Goal: Task Accomplishment & Management: Use online tool/utility

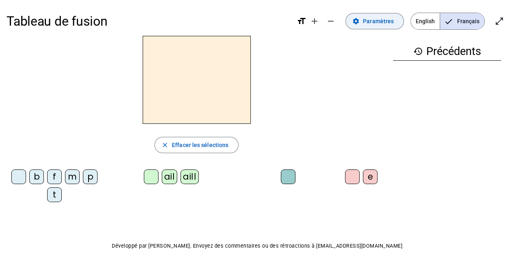
click at [386, 22] on span "Paramètres" at bounding box center [378, 21] width 31 height 10
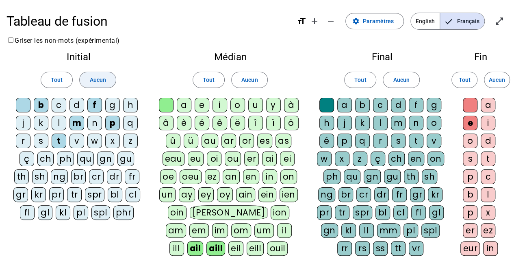
click at [93, 83] on span "Aucun" at bounding box center [97, 80] width 16 height 10
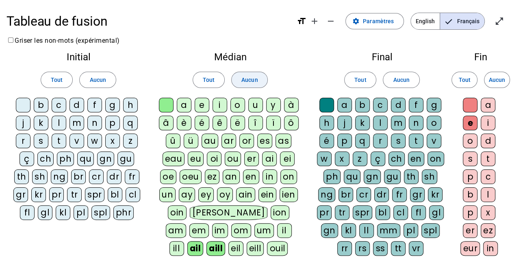
click at [248, 83] on span "Aucun" at bounding box center [250, 80] width 16 height 10
click at [405, 78] on span "Aucun" at bounding box center [401, 80] width 16 height 10
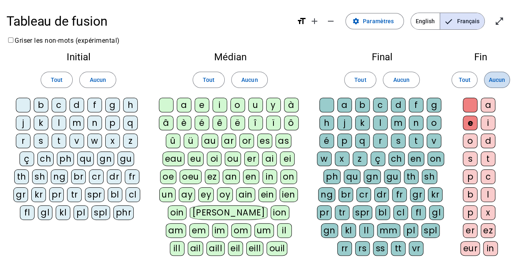
click at [492, 79] on span "Aucun" at bounding box center [497, 80] width 16 height 10
click at [468, 103] on div at bounding box center [470, 105] width 15 height 15
click at [329, 105] on div at bounding box center [327, 105] width 15 height 15
click at [173, 104] on div at bounding box center [166, 105] width 15 height 15
click at [26, 107] on div at bounding box center [23, 105] width 15 height 15
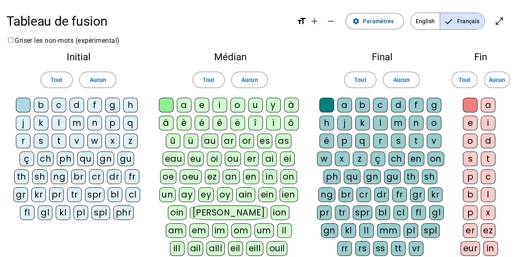
click at [90, 108] on div "f" at bounding box center [94, 105] width 15 height 15
click at [246, 140] on div "or" at bounding box center [247, 140] width 15 height 15
click at [399, 120] on div "m" at bounding box center [398, 122] width 15 height 15
click at [466, 121] on div "e" at bounding box center [470, 122] width 15 height 15
click at [237, 102] on div "o" at bounding box center [238, 105] width 15 height 15
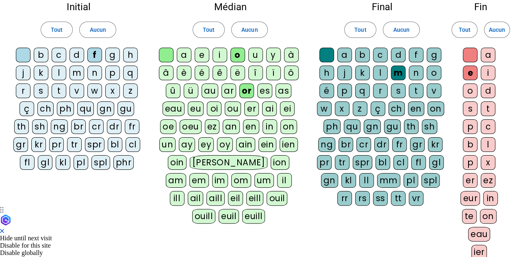
scroll to position [51, 0]
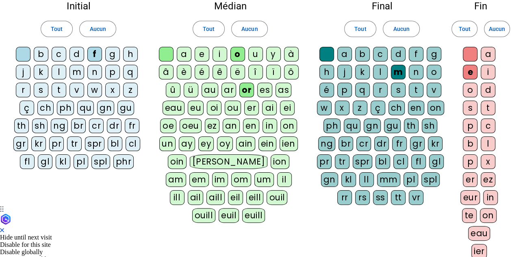
click at [477, 230] on div "eau" at bounding box center [479, 233] width 22 height 15
click at [55, 54] on div "c" at bounding box center [59, 54] width 15 height 15
click at [479, 250] on div "ier" at bounding box center [480, 251] width 16 height 15
click at [386, 178] on div "mm" at bounding box center [388, 179] width 23 height 15
click at [109, 72] on div "p" at bounding box center [112, 72] width 15 height 15
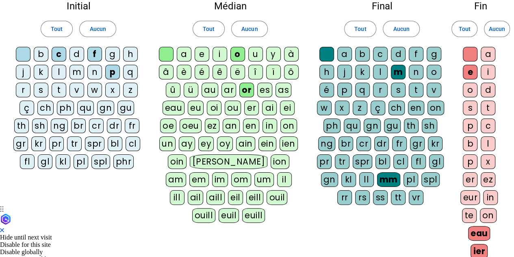
scroll to position [0, 0]
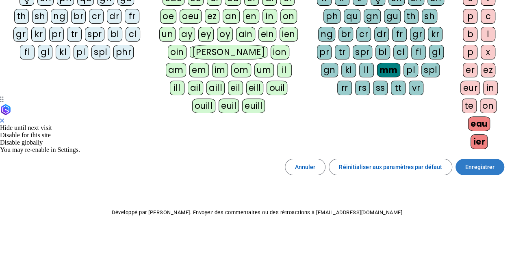
click at [488, 162] on span "Enregistrer" at bounding box center [480, 167] width 29 height 10
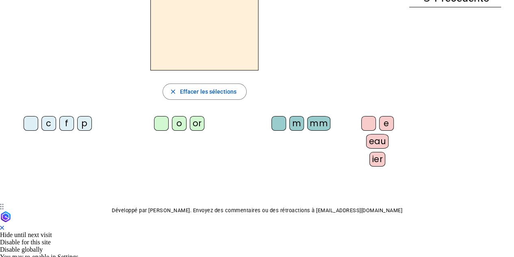
click at [64, 126] on div "f" at bounding box center [66, 123] width 15 height 15
click at [174, 120] on div "o" at bounding box center [179, 123] width 15 height 15
click at [191, 117] on div "or" at bounding box center [197, 123] width 15 height 15
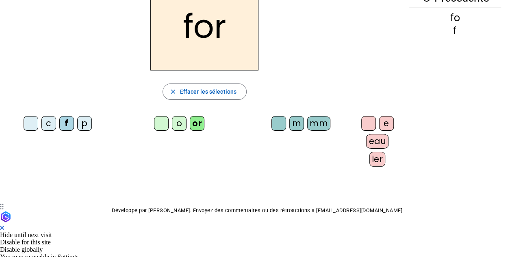
click at [290, 121] on div "m" at bounding box center [297, 123] width 15 height 15
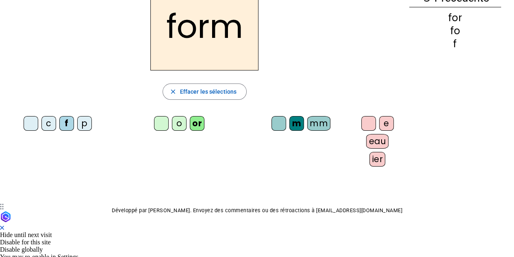
click at [379, 126] on div "e" at bounding box center [386, 123] width 15 height 15
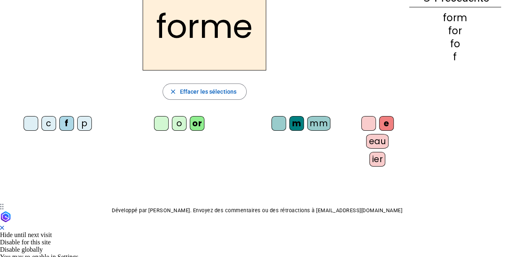
drag, startPoint x: 433, startPoint y: 16, endPoint x: 461, endPoint y: 32, distance: 32.8
click at [461, 32] on div "form for fo f" at bounding box center [455, 37] width 92 height 49
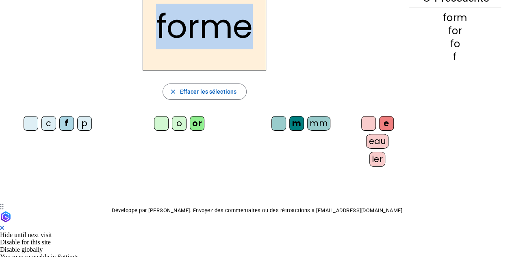
drag, startPoint x: 256, startPoint y: 22, endPoint x: 93, endPoint y: 38, distance: 164.3
click at [93, 38] on div "forme" at bounding box center [205, 27] width 396 height 88
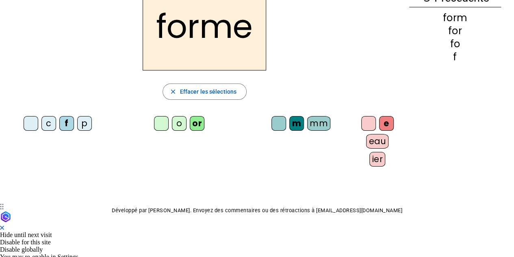
click at [362, 122] on div at bounding box center [369, 123] width 15 height 15
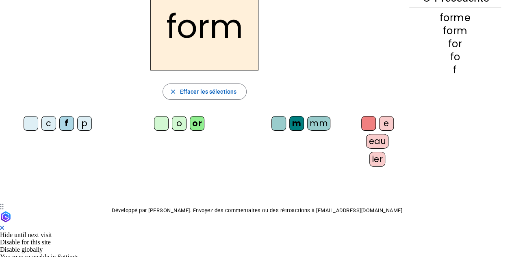
click at [172, 120] on div "o" at bounding box center [179, 123] width 15 height 15
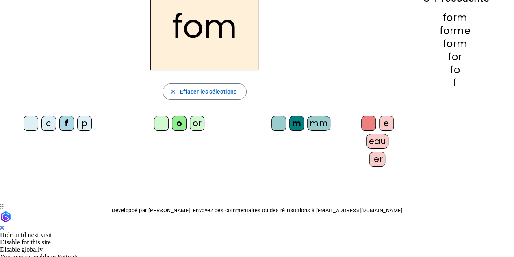
click at [190, 120] on div "or" at bounding box center [197, 123] width 15 height 15
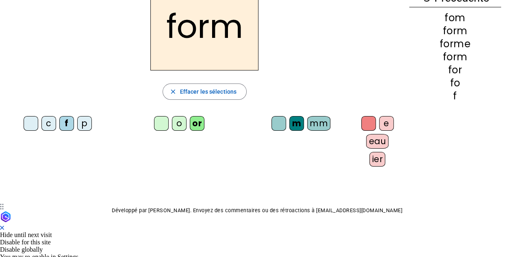
click at [314, 123] on div "mm" at bounding box center [318, 123] width 23 height 15
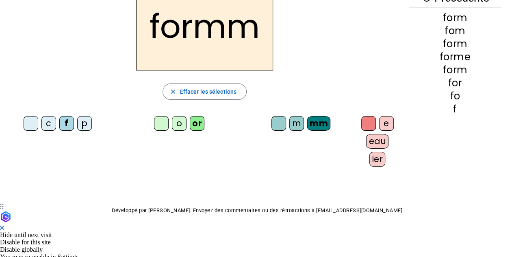
click at [370, 114] on div "e eau ier" at bounding box center [379, 143] width 47 height 60
drag, startPoint x: 374, startPoint y: 129, endPoint x: 204, endPoint y: 109, distance: 171.5
click at [209, 110] on div "formm close Effacer les sélections c f p o or m mm e eau ier" at bounding box center [205, 78] width 396 height 190
click at [379, 120] on div "e" at bounding box center [386, 123] width 15 height 15
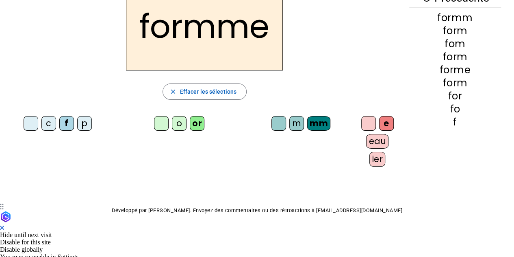
click at [290, 123] on div "m" at bounding box center [297, 123] width 15 height 15
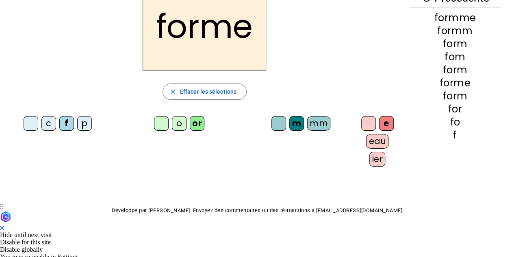
drag, startPoint x: 290, startPoint y: 89, endPoint x: 30, endPoint y: 120, distance: 260.8
click at [30, 120] on div "forme close Effacer les sélections c f p o or m mm e eau ier" at bounding box center [205, 78] width 396 height 190
click at [31, 114] on div "c f p" at bounding box center [60, 125] width 106 height 24
click at [26, 126] on div at bounding box center [31, 123] width 15 height 15
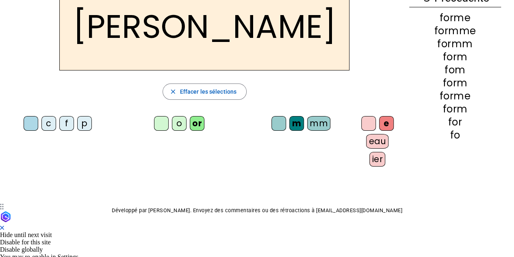
click at [26, 126] on div at bounding box center [31, 123] width 15 height 15
click at [366, 137] on div "eau" at bounding box center [377, 141] width 22 height 15
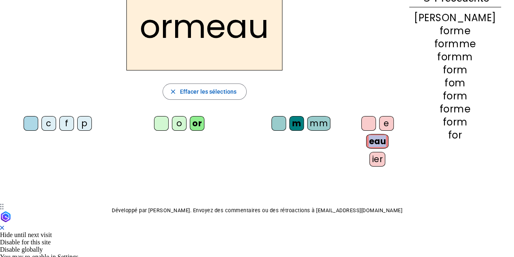
click at [366, 137] on div "eau" at bounding box center [377, 141] width 22 height 15
click at [370, 154] on div "ier" at bounding box center [378, 159] width 16 height 15
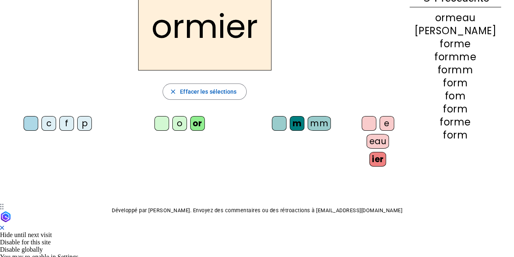
click at [45, 124] on div "c" at bounding box center [48, 123] width 15 height 15
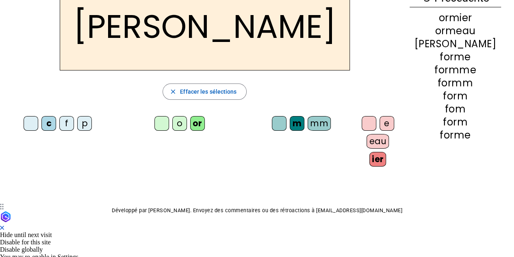
click at [272, 118] on div at bounding box center [279, 123] width 15 height 15
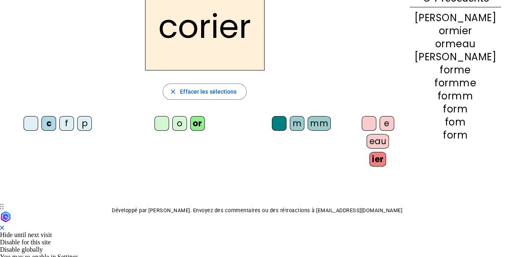
click at [362, 121] on div at bounding box center [369, 123] width 15 height 15
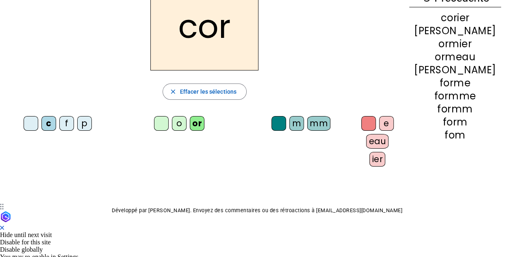
click at [290, 120] on div "m" at bounding box center [297, 123] width 15 height 15
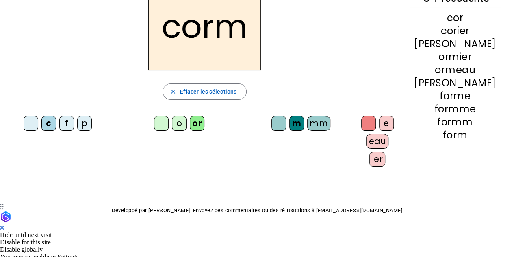
click at [379, 123] on div "e" at bounding box center [386, 123] width 15 height 15
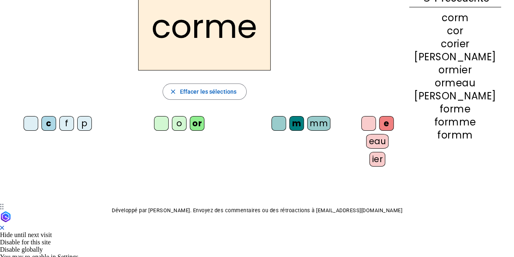
click at [172, 126] on div "o" at bounding box center [179, 123] width 15 height 15
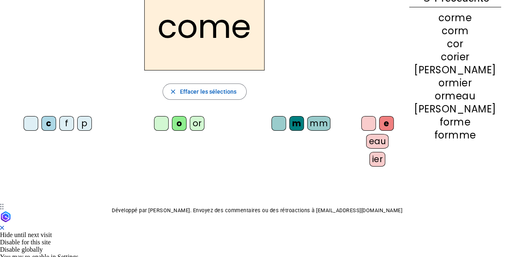
click at [307, 120] on div "mm" at bounding box center [318, 123] width 23 height 15
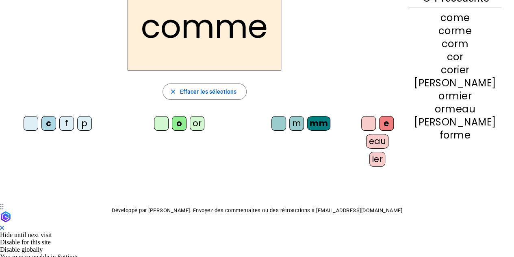
click at [81, 121] on div "p" at bounding box center [84, 123] width 15 height 15
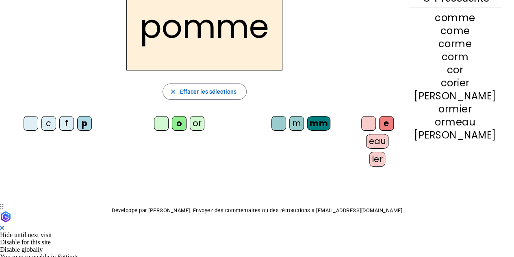
click at [370, 159] on div "ier" at bounding box center [378, 159] width 16 height 15
